Goal: Navigation & Orientation: Understand site structure

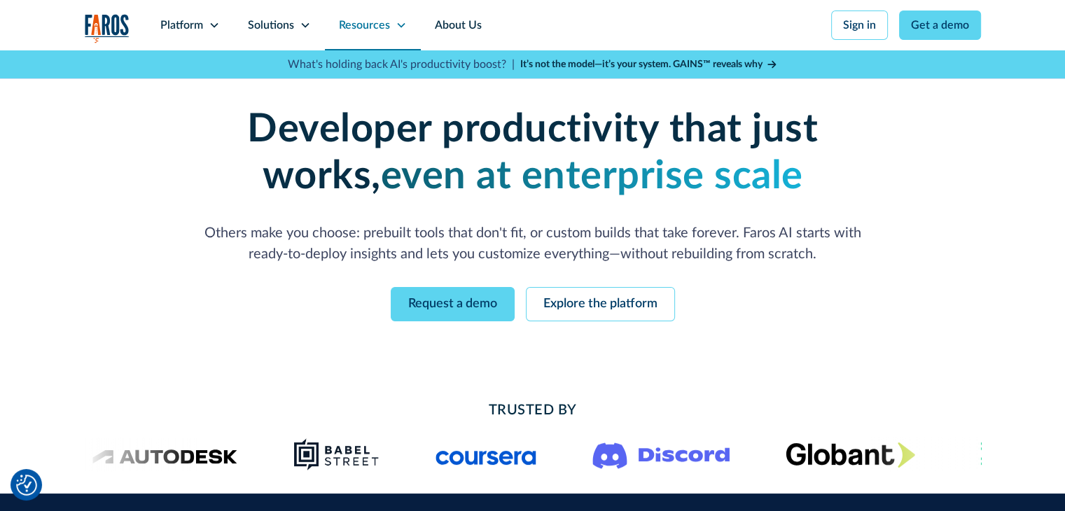
click at [366, 27] on div "Resources" at bounding box center [364, 25] width 51 height 17
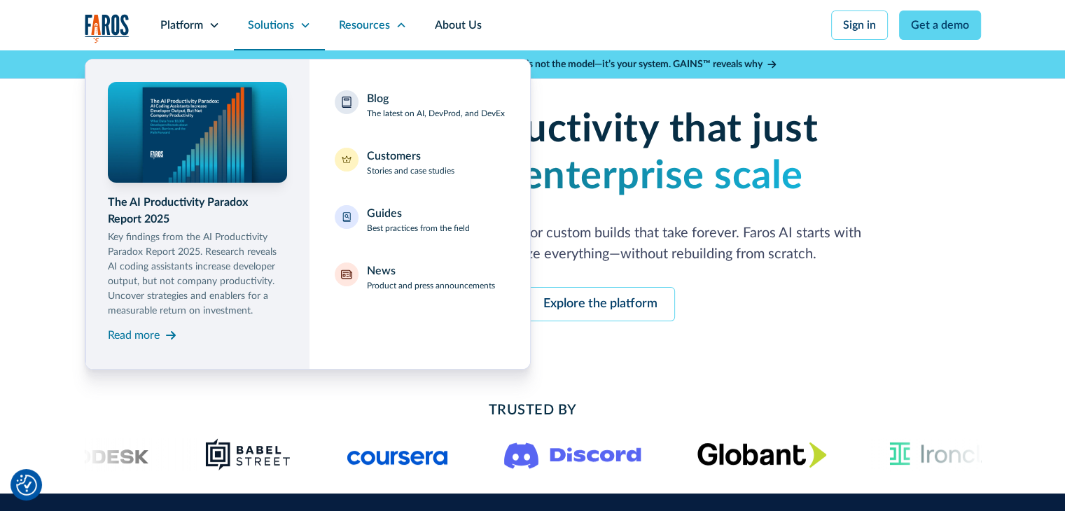
click at [272, 30] on div "Solutions" at bounding box center [271, 25] width 46 height 17
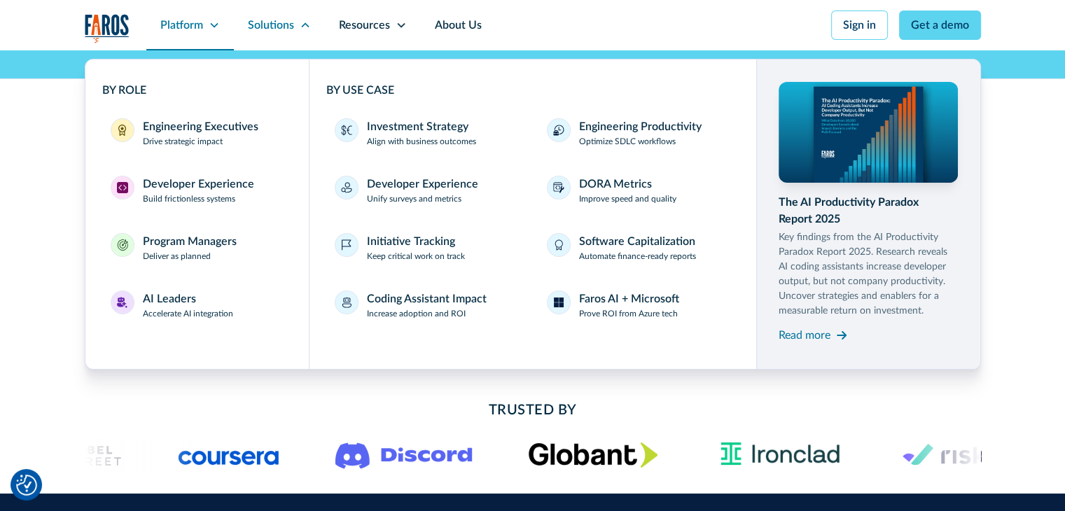
click at [158, 13] on div "Platform" at bounding box center [190, 25] width 88 height 50
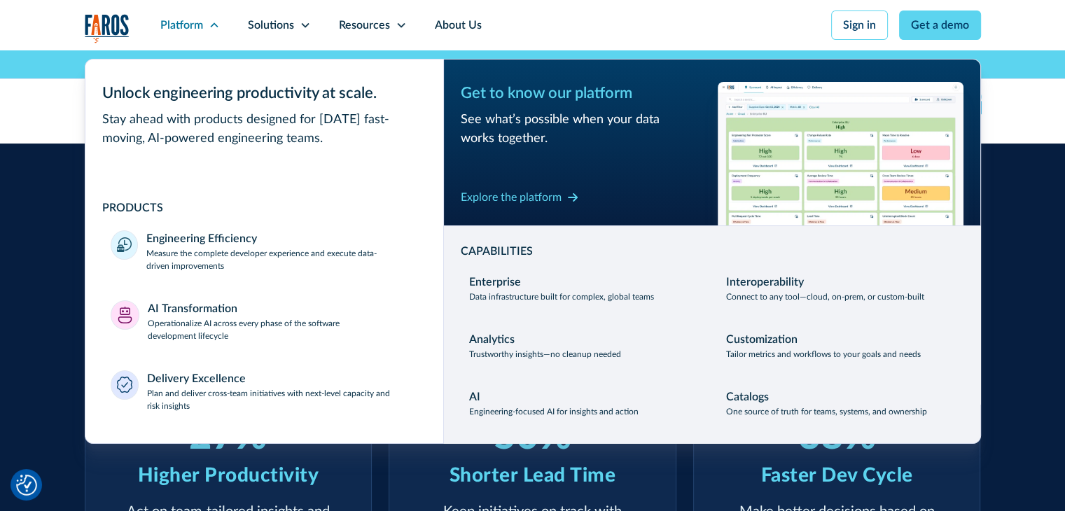
click at [3, 214] on div "Armed with the right engineering intelligence, technology teams can reduce bott…" at bounding box center [532, 410] width 1065 height 532
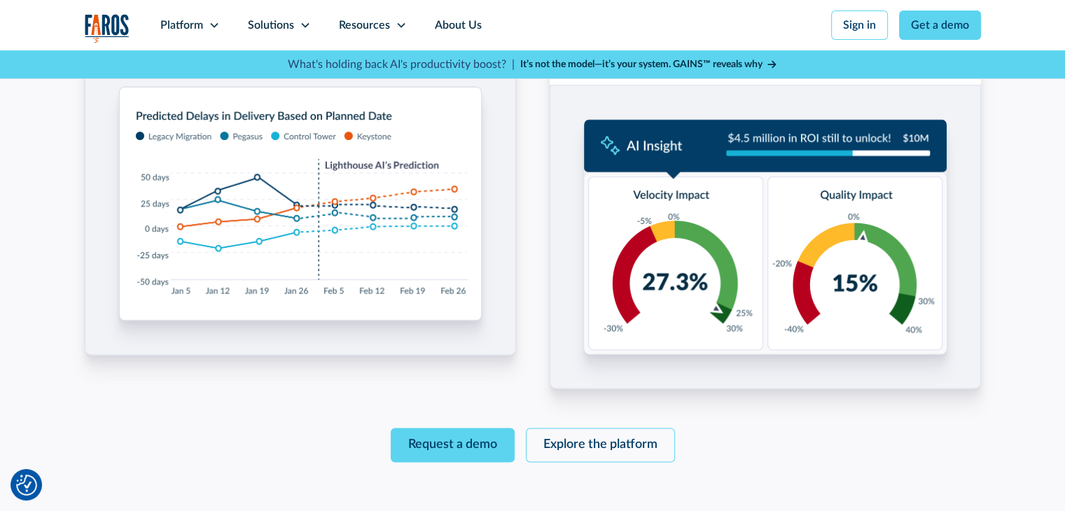
scroll to position [1821, 0]
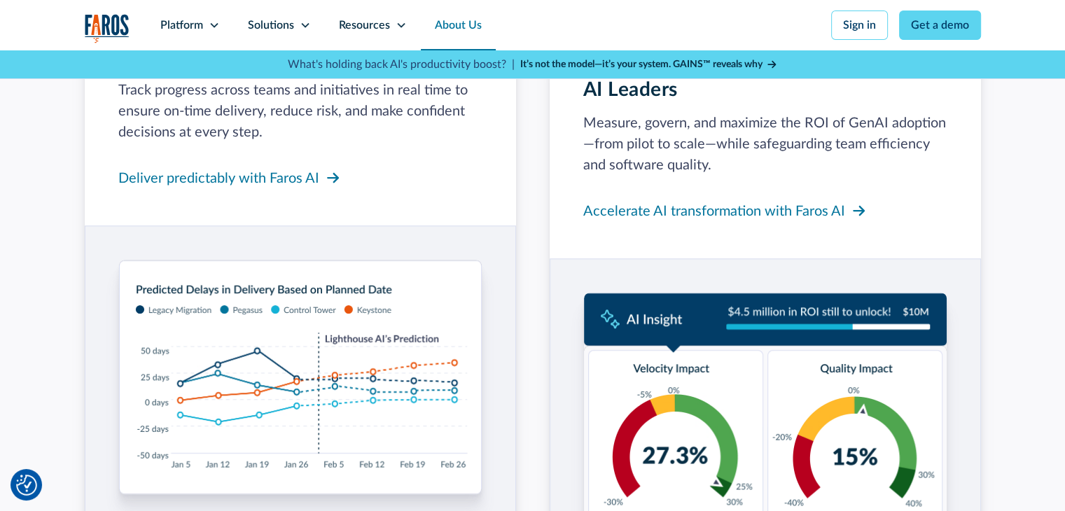
click at [458, 25] on link "About Us" at bounding box center [458, 25] width 75 height 50
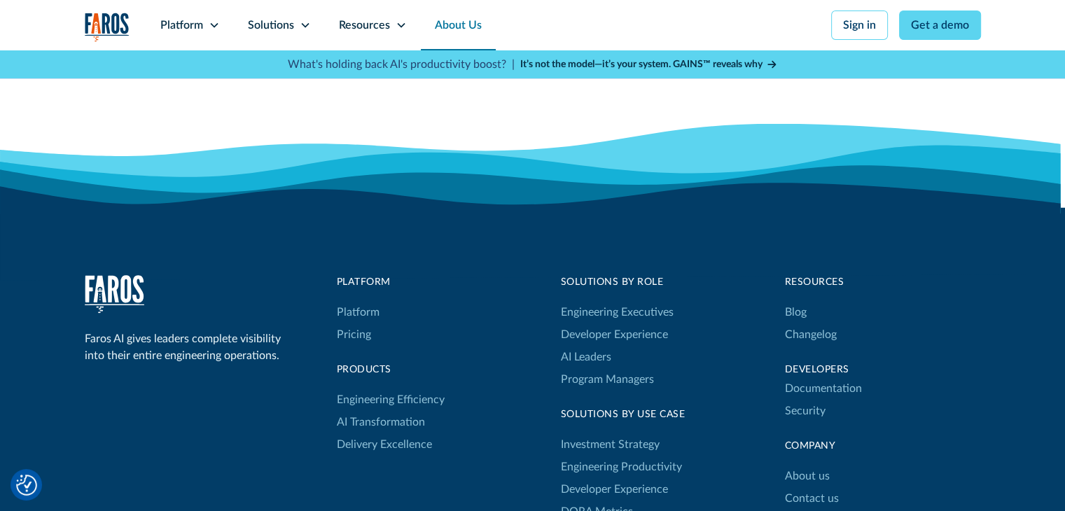
scroll to position [3782, 0]
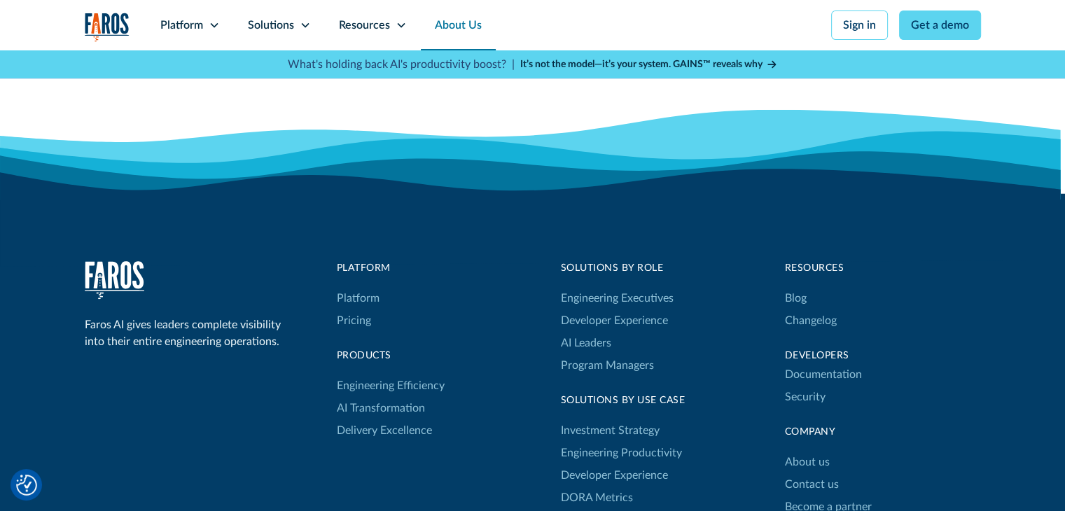
click at [590, 221] on icon at bounding box center [532, 218] width 1065 height 98
